Goal: Information Seeking & Learning: Learn about a topic

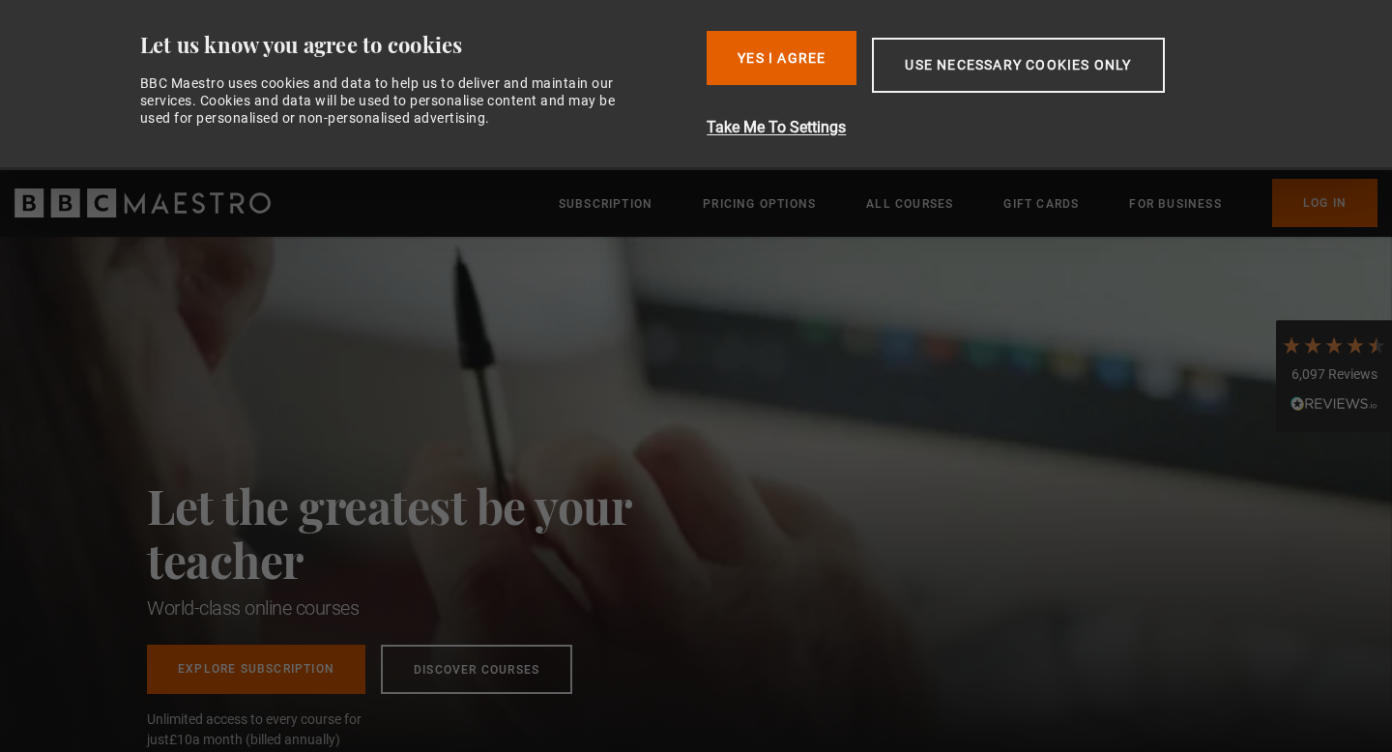
click at [1108, 516] on div "Let the greatest be your teacher World-class online courses Explore Subscriptio…" at bounding box center [696, 497] width 1392 height 521
click at [765, 60] on button "Yes I Agree" at bounding box center [782, 58] width 150 height 54
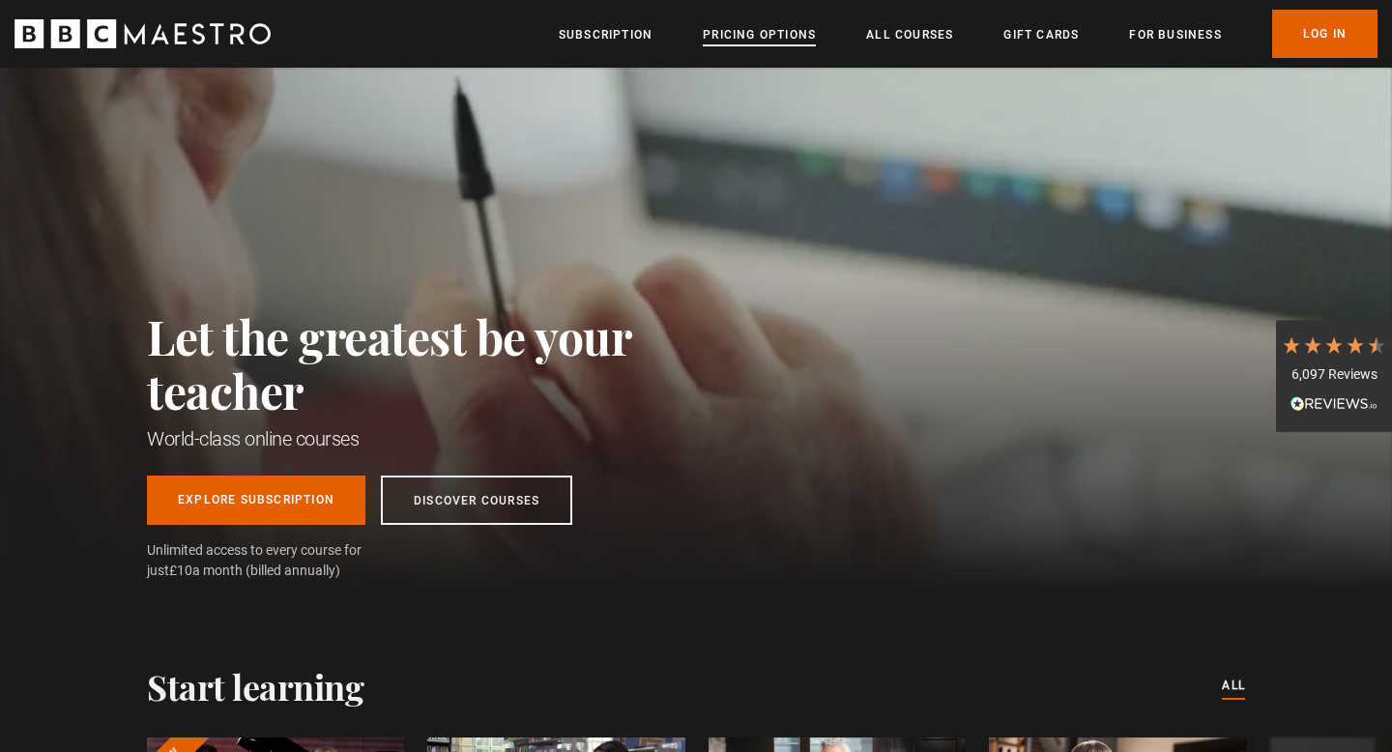
click at [746, 44] on link "Pricing Options" at bounding box center [759, 34] width 113 height 19
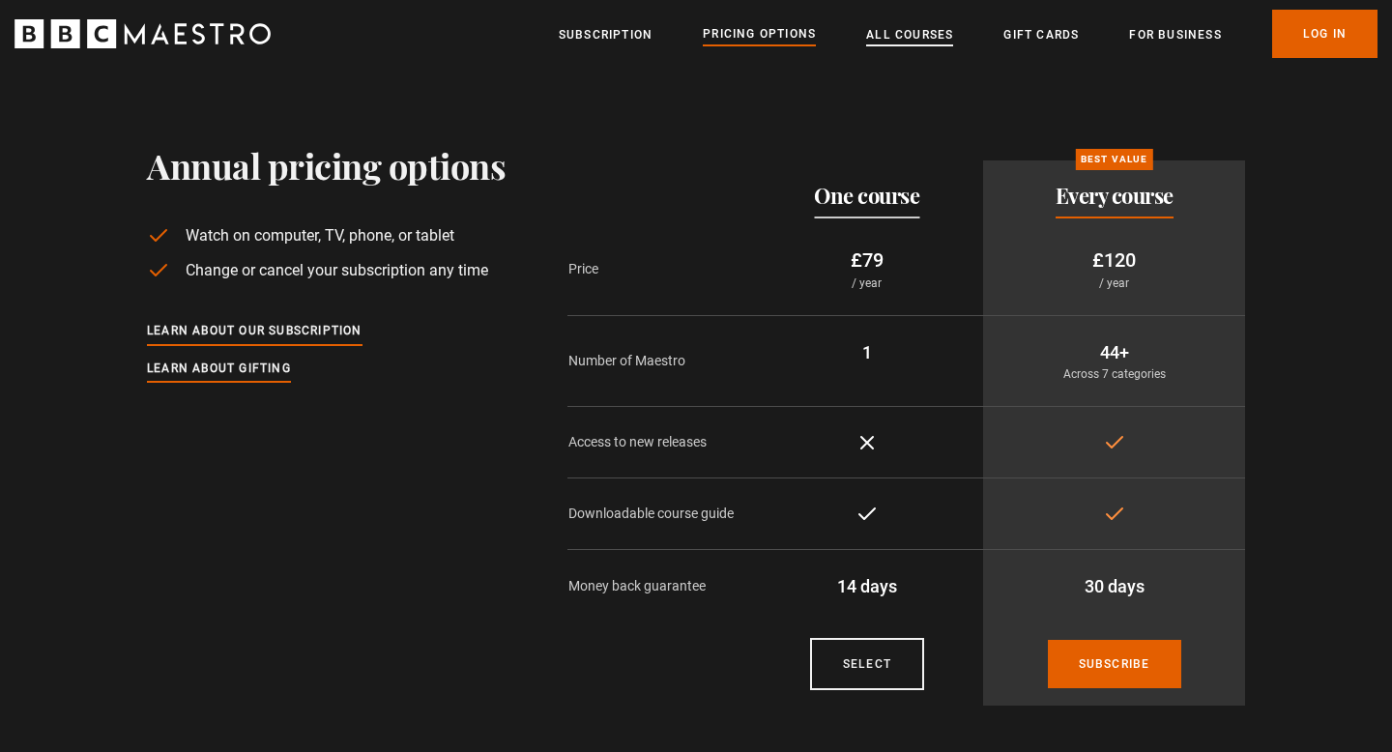
click at [892, 38] on link "All Courses" at bounding box center [909, 34] width 87 height 19
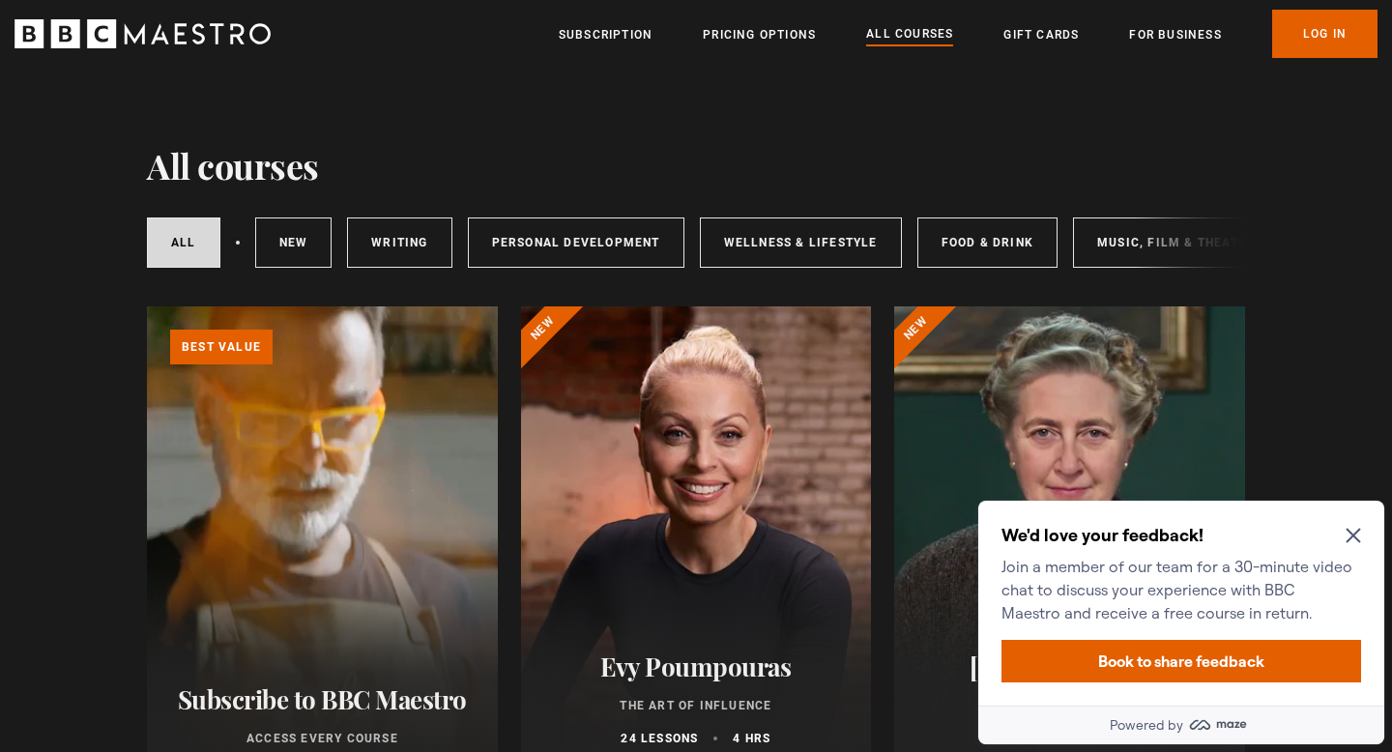
click at [1353, 531] on icon "Close Maze Prompt" at bounding box center [1353, 535] width 15 height 15
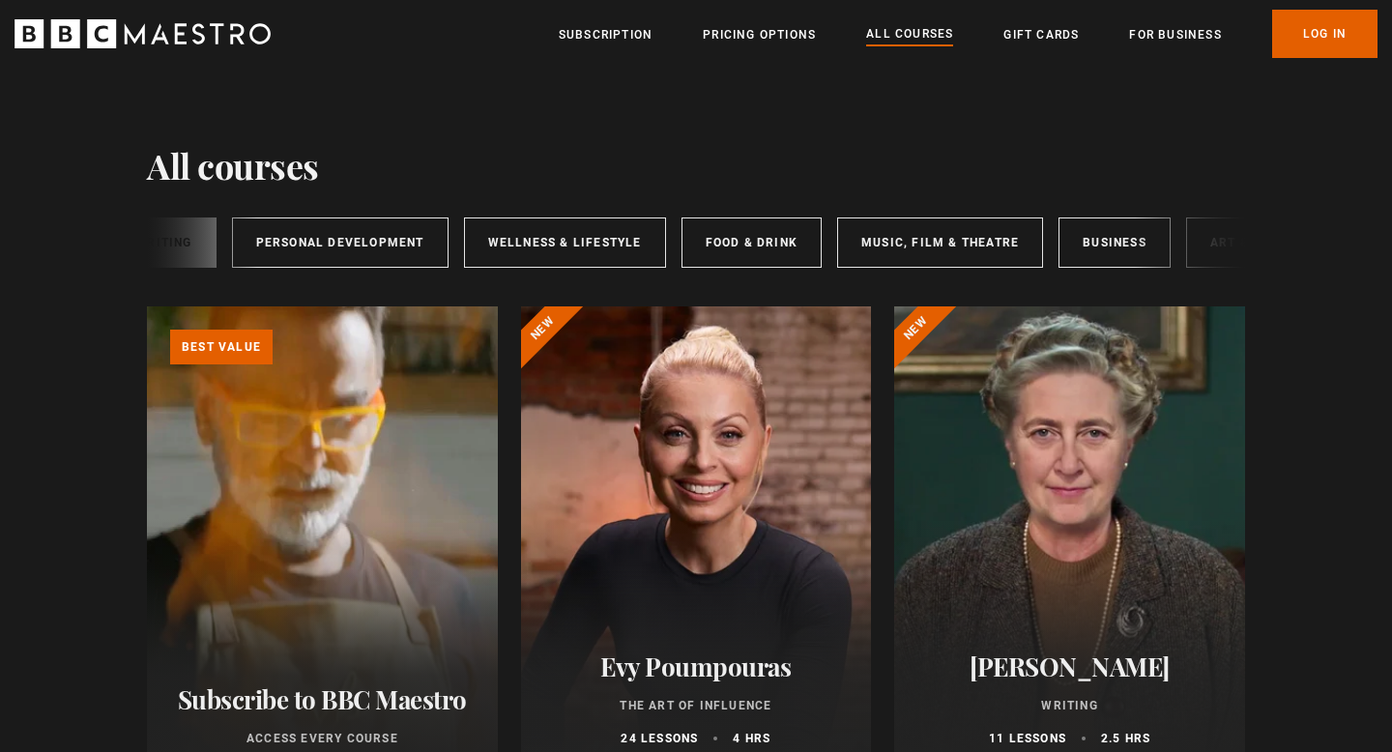
scroll to position [0, 261]
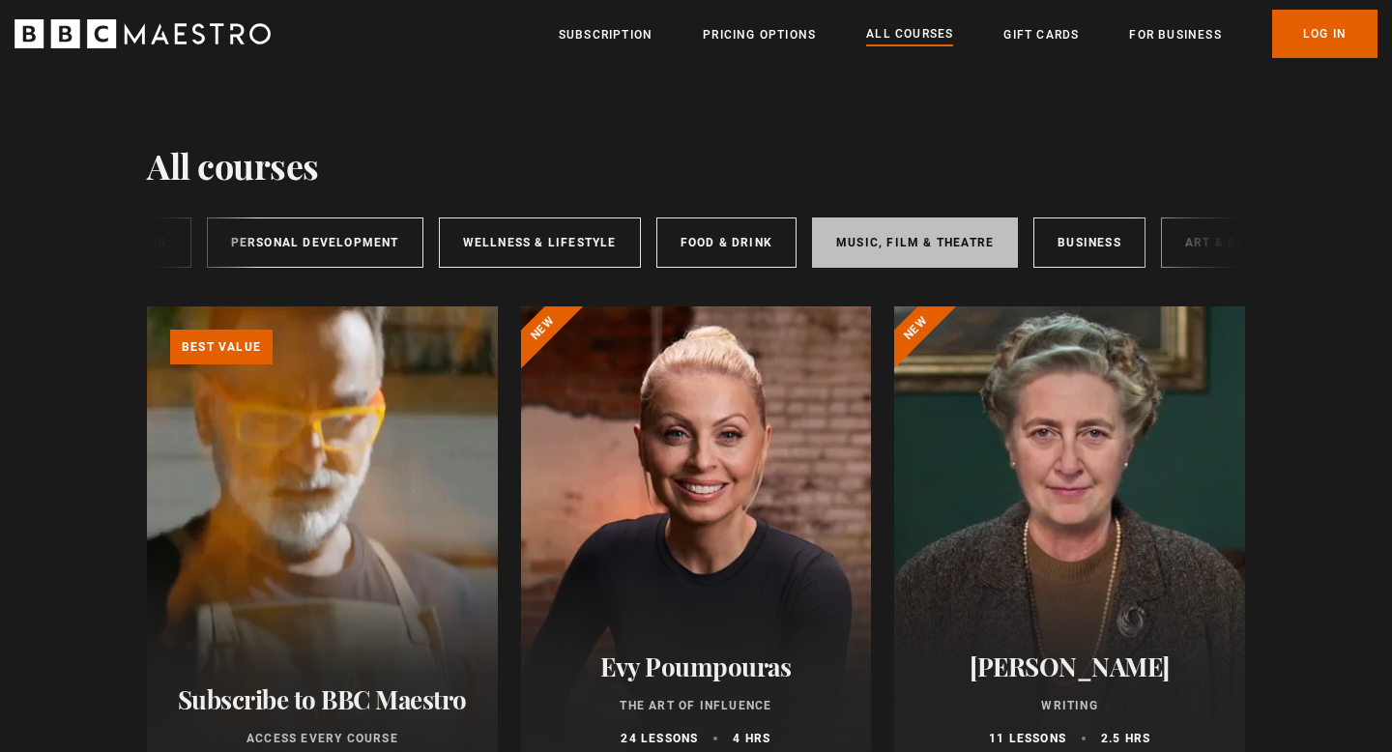
click at [895, 252] on link "Music, Film & Theatre" at bounding box center [915, 243] width 206 height 50
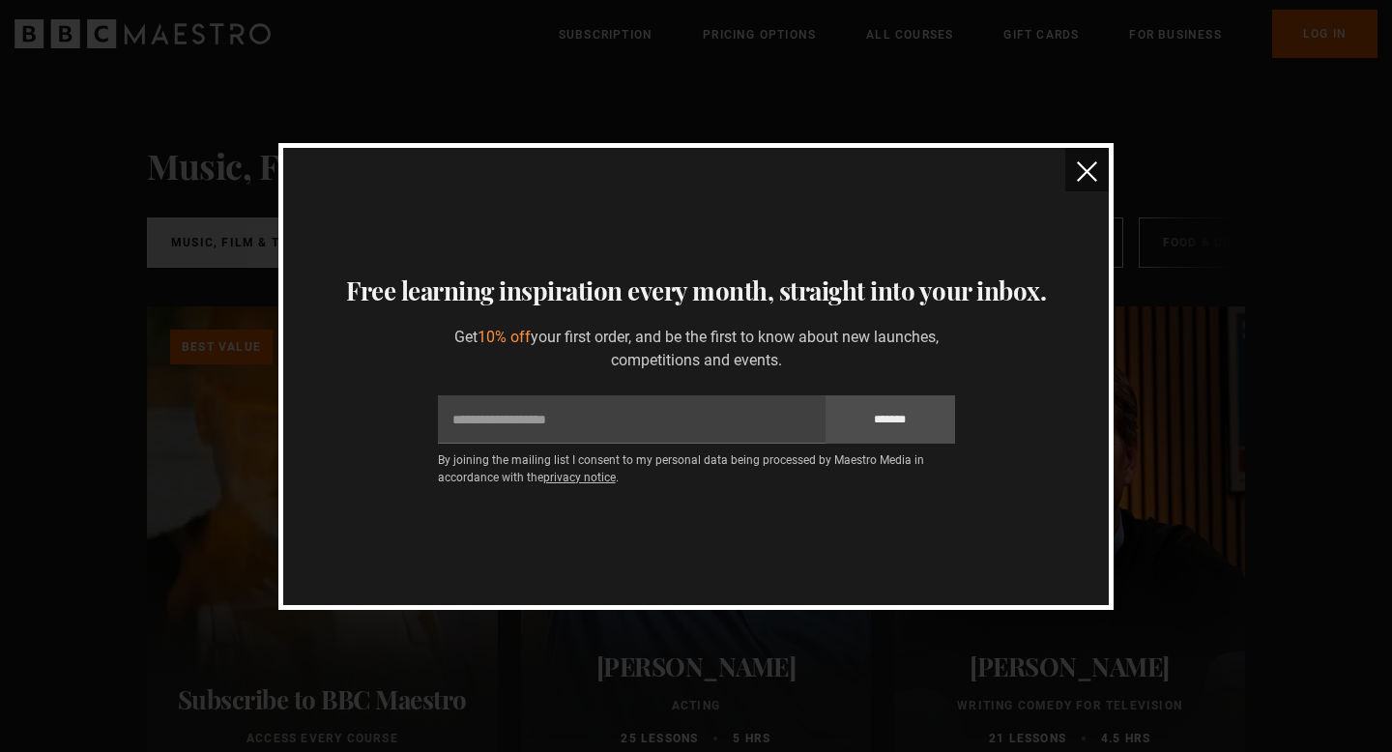
click at [1084, 166] on img "close" at bounding box center [1087, 171] width 20 height 20
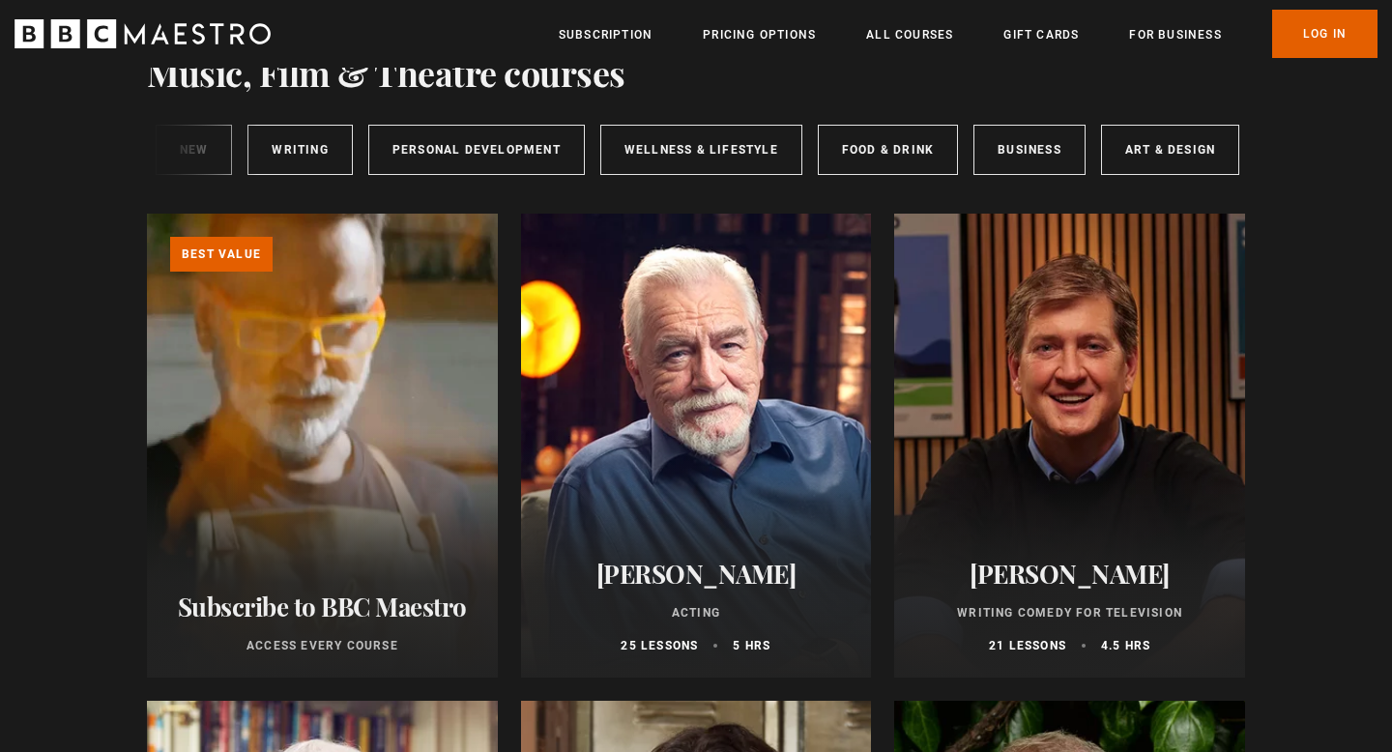
scroll to position [92, 0]
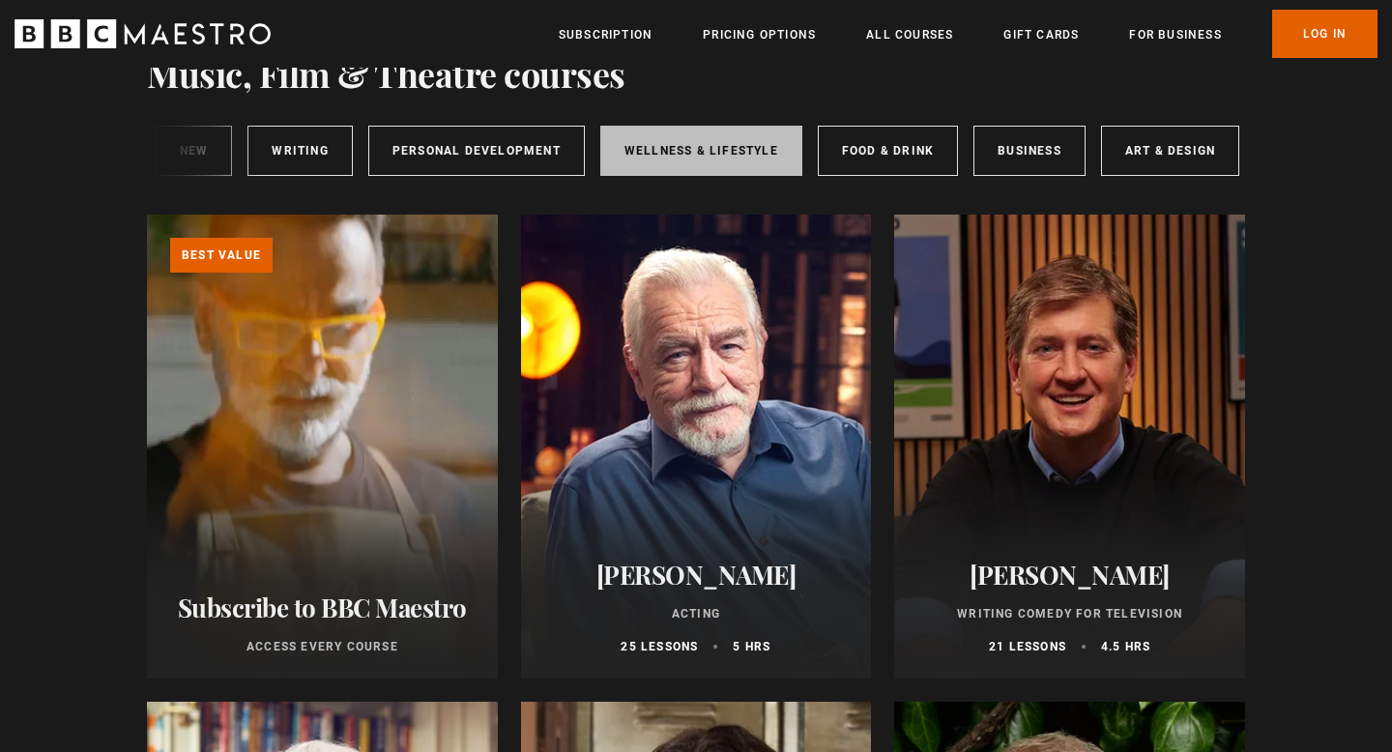
click at [640, 139] on link "Wellness & Lifestyle" at bounding box center [701, 151] width 202 height 50
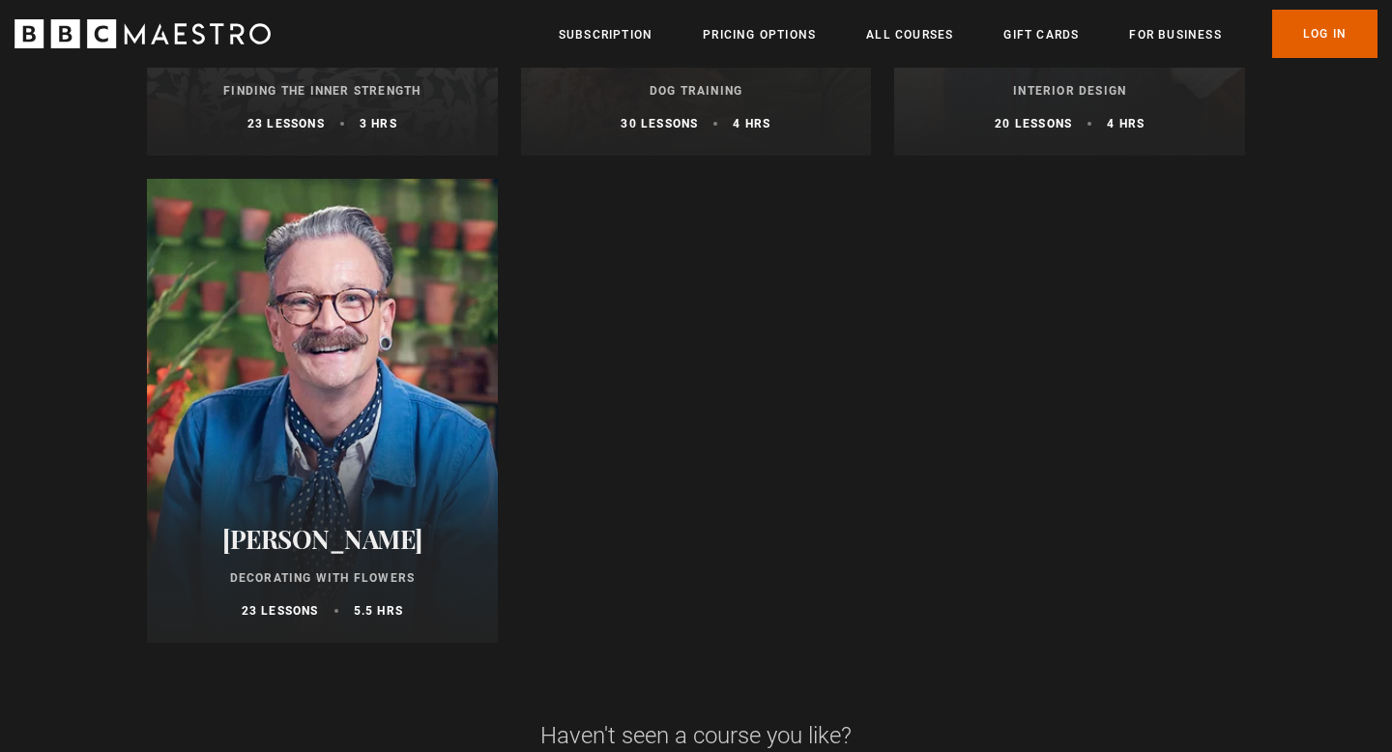
scroll to position [1762, 0]
